Goal: Obtain resource: Obtain resource

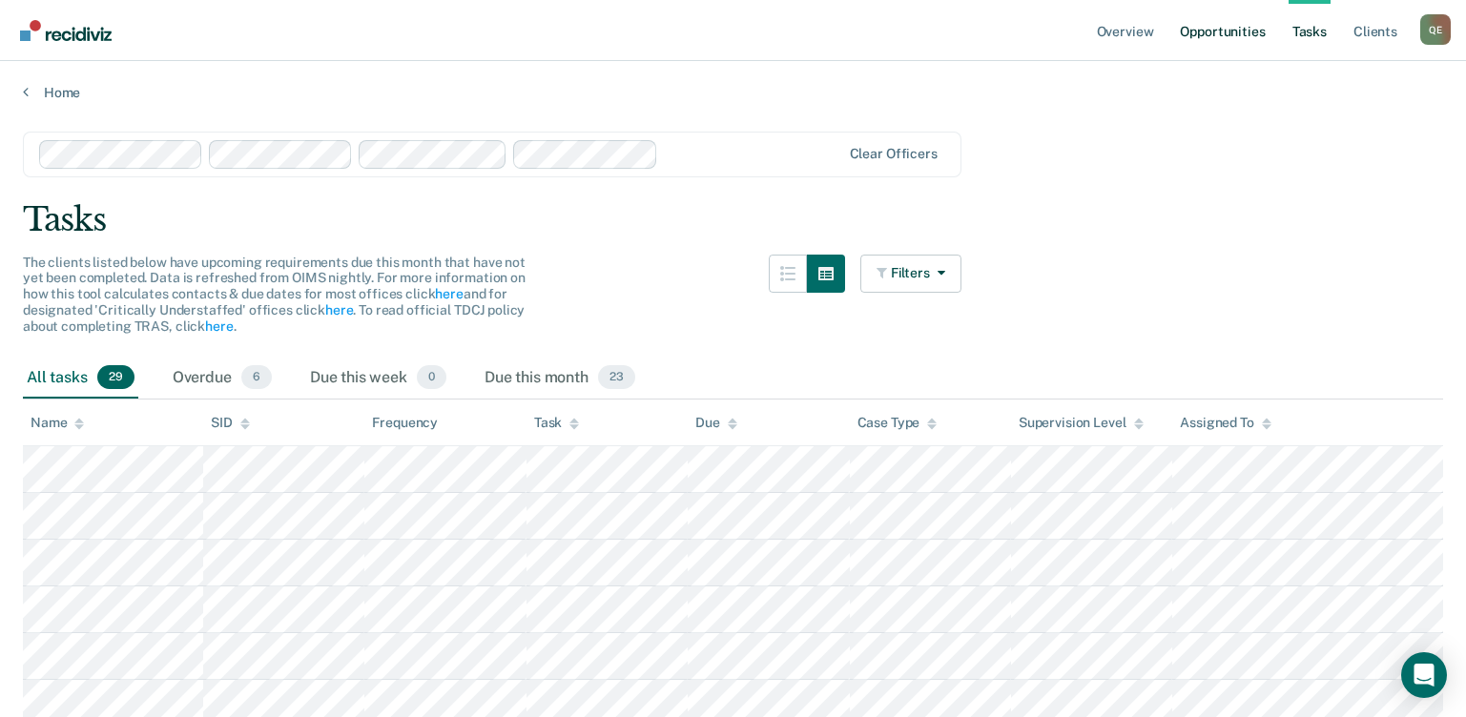
click at [1195, 32] on link "Opportunities" at bounding box center [1222, 30] width 93 height 61
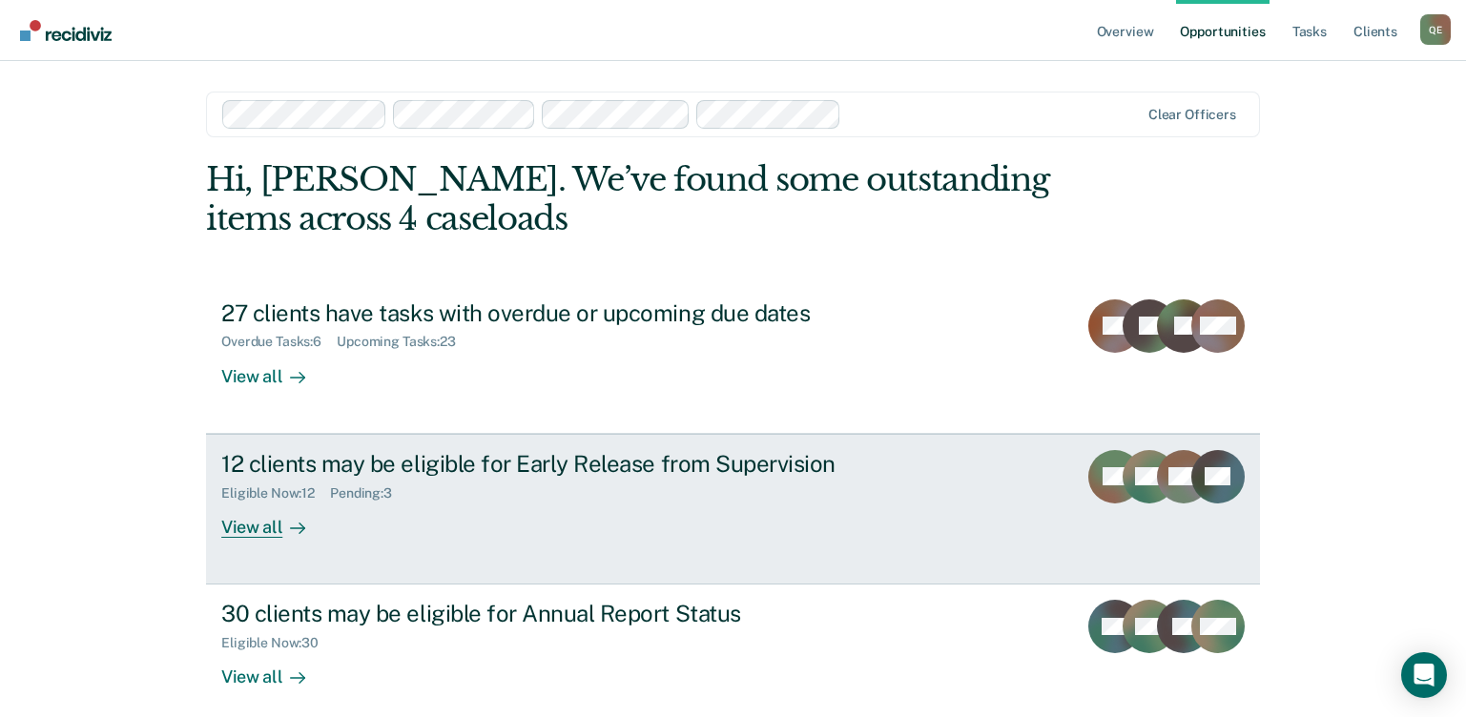
click at [275, 527] on div "View all" at bounding box center [274, 519] width 107 height 37
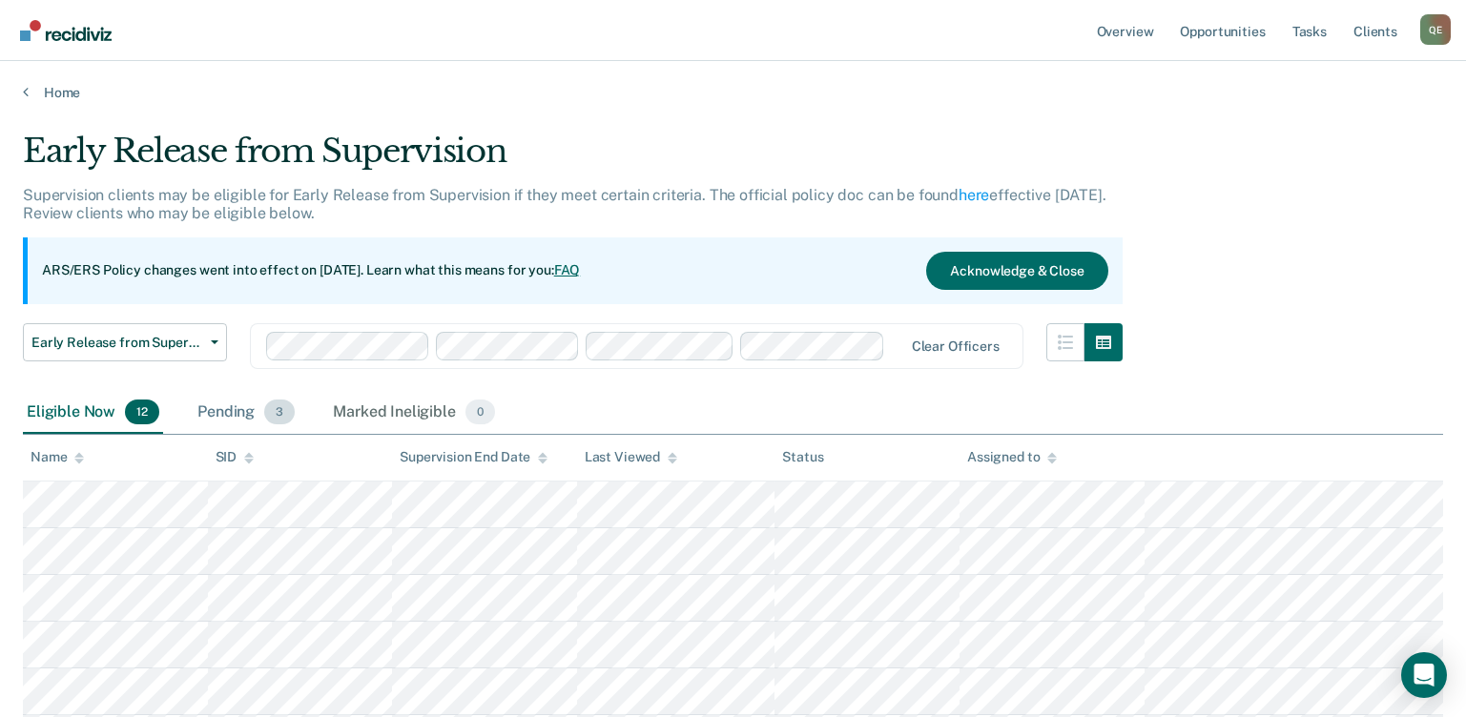
click at [248, 412] on div "Pending 3" at bounding box center [246, 413] width 105 height 42
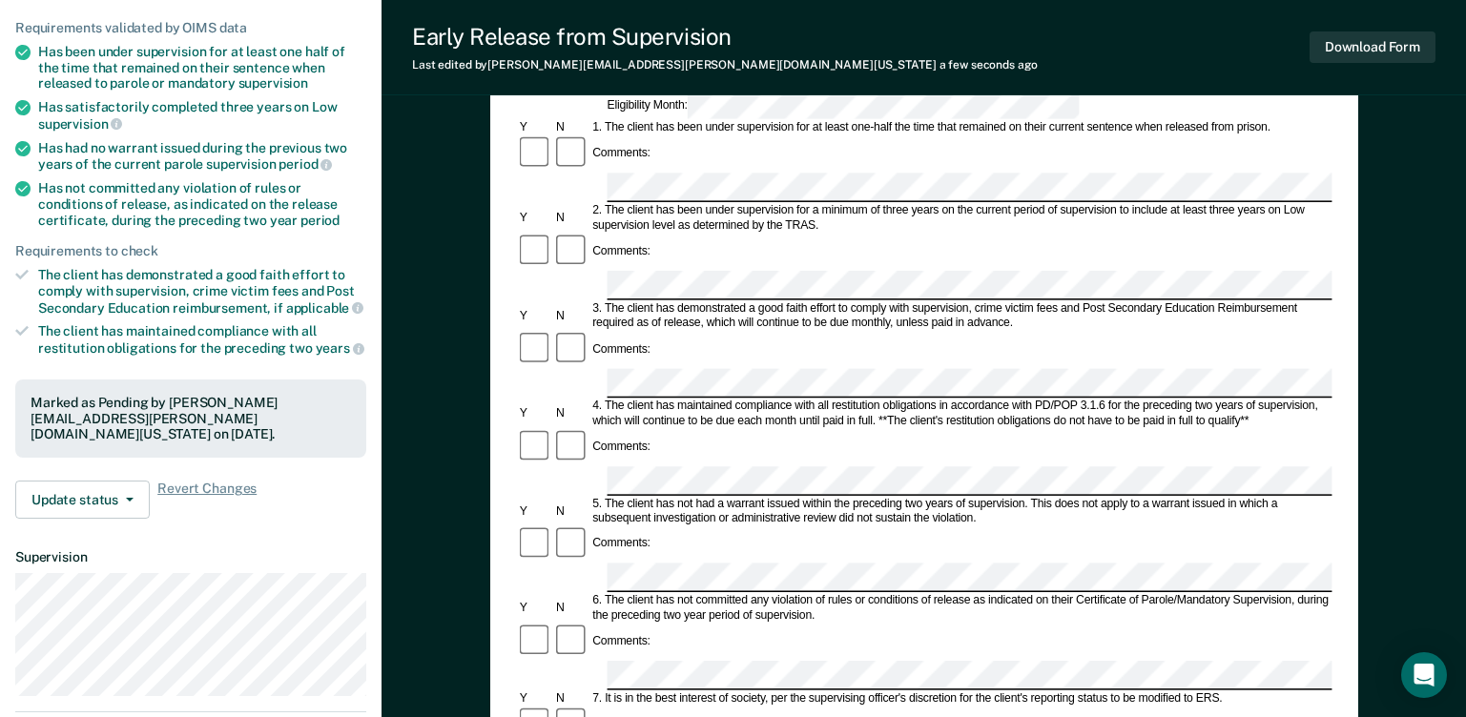
scroll to position [212, 0]
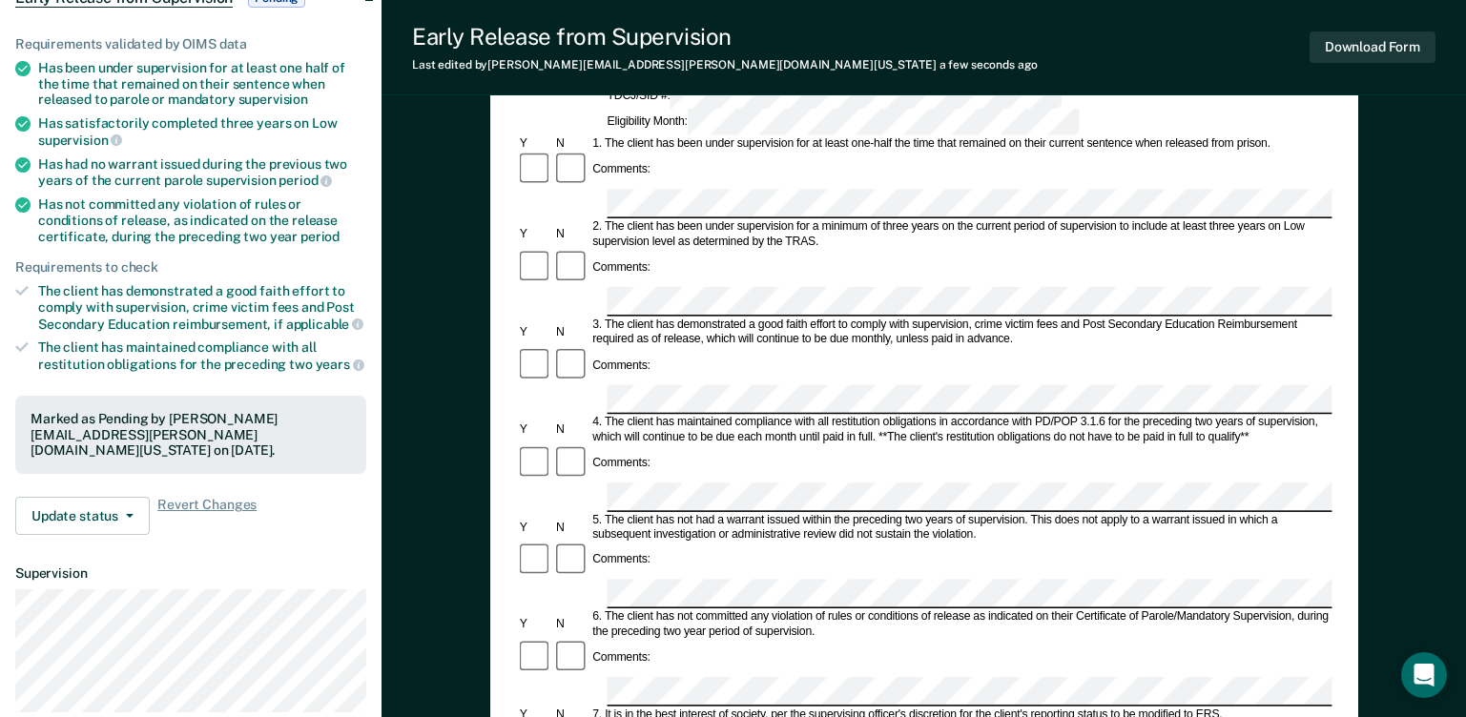
click at [1401, 219] on div "Early Release from Supervision (ERS) Checklist, Recommendation, and Determinati…" at bounding box center [924, 567] width 1085 height 1320
click at [1348, 36] on button "Download Form" at bounding box center [1373, 46] width 126 height 31
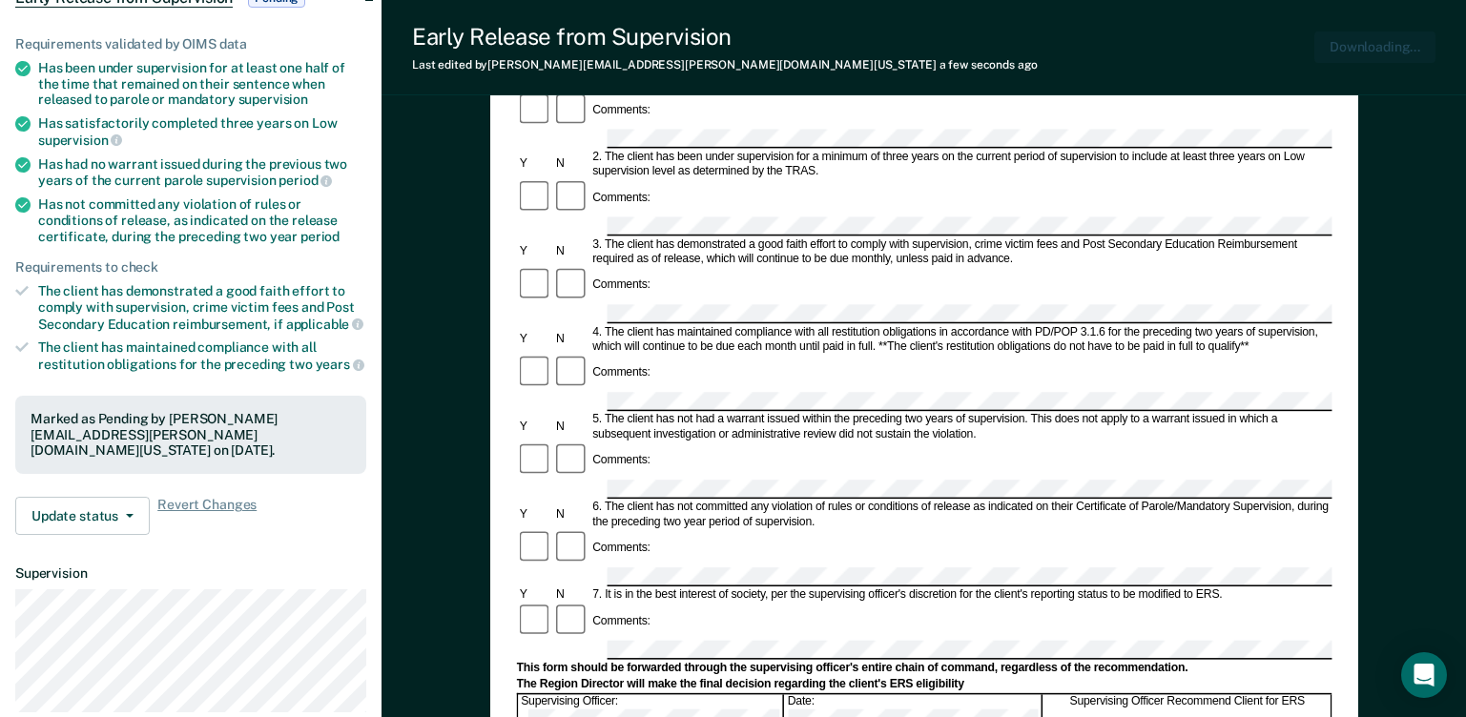
scroll to position [0, 0]
